Goal: Information Seeking & Learning: Learn about a topic

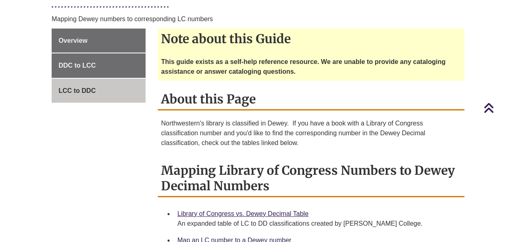
scroll to position [163, 0]
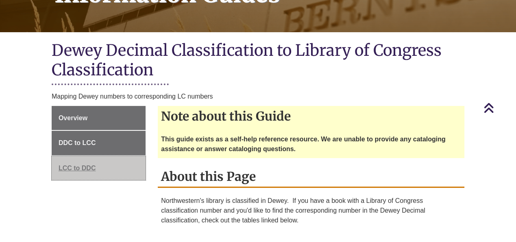
click at [89, 164] on span "LCC to DDC" at bounding box center [77, 167] width 37 height 7
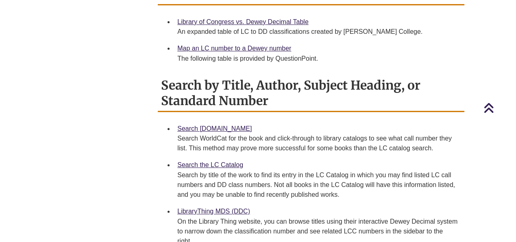
scroll to position [426, 0]
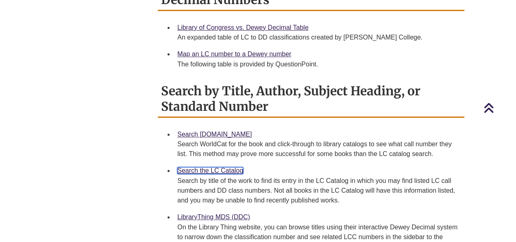
click at [229, 167] on link "Search the LC Catalog" at bounding box center [210, 170] width 66 height 7
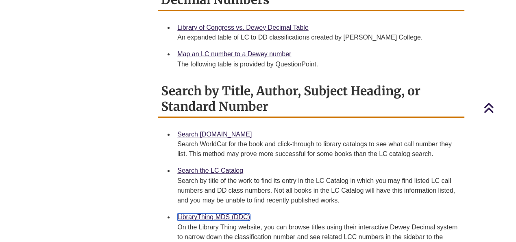
click at [224, 213] on link "LibraryThing MDS (DDC)" at bounding box center [213, 216] width 73 height 7
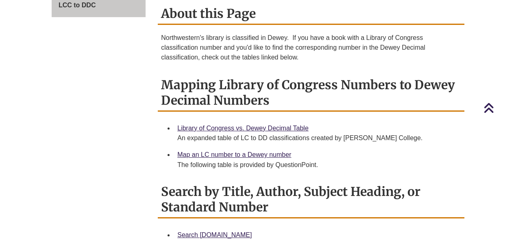
scroll to position [100, 0]
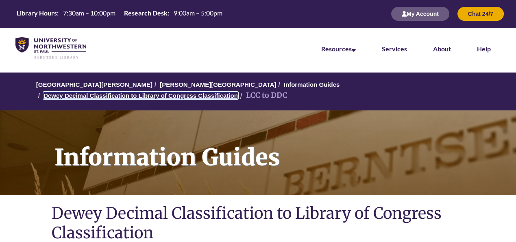
click at [238, 92] on link "Dewey Decimal Classification to Library of Congress Classification" at bounding box center [141, 95] width 194 height 7
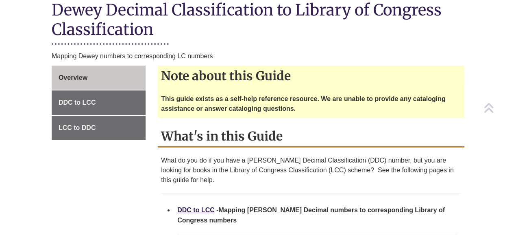
scroll to position [203, 0]
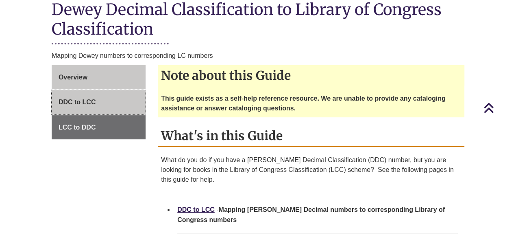
click at [84, 98] on span "DDC to LCC" at bounding box center [77, 101] width 37 height 7
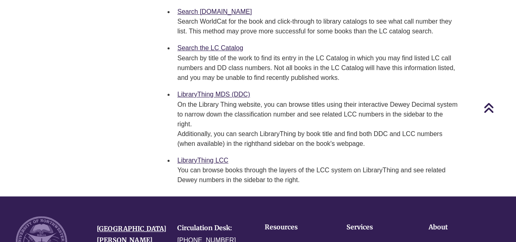
scroll to position [651, 0]
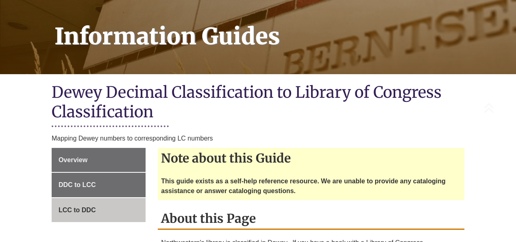
scroll to position [284, 0]
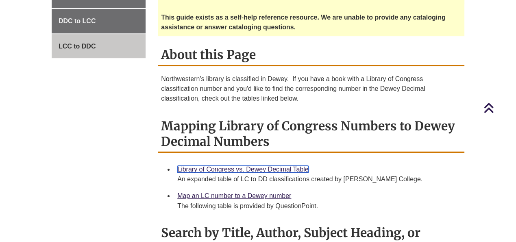
click at [233, 166] on link "Library of Congress vs. Dewey Decimal Table" at bounding box center [242, 169] width 131 height 7
